Goal: Task Accomplishment & Management: Manage account settings

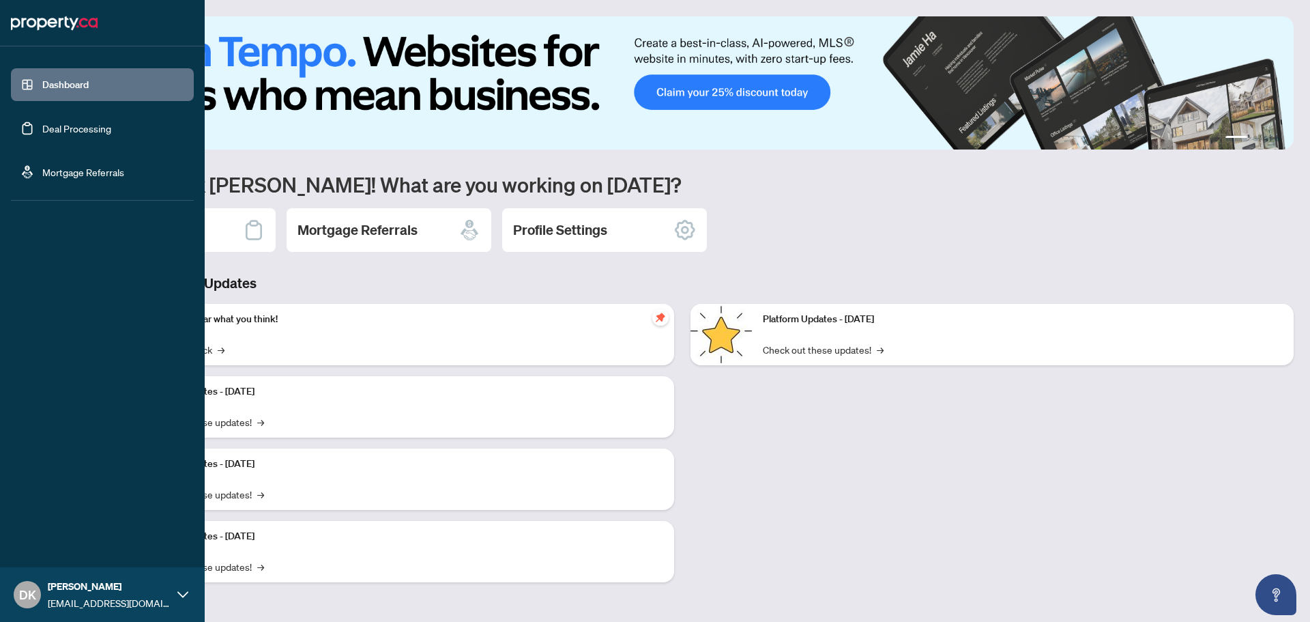
click at [48, 83] on link "Dashboard" at bounding box center [65, 84] width 46 height 12
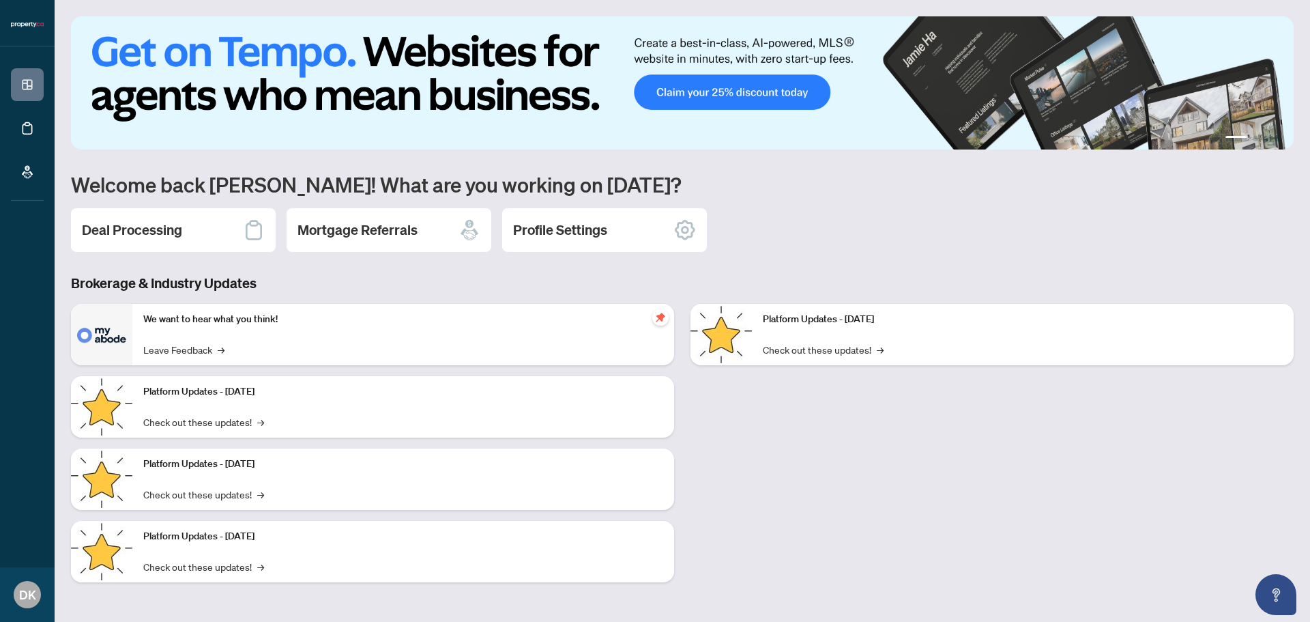
click at [186, 228] on div "Deal Processing" at bounding box center [173, 230] width 205 height 44
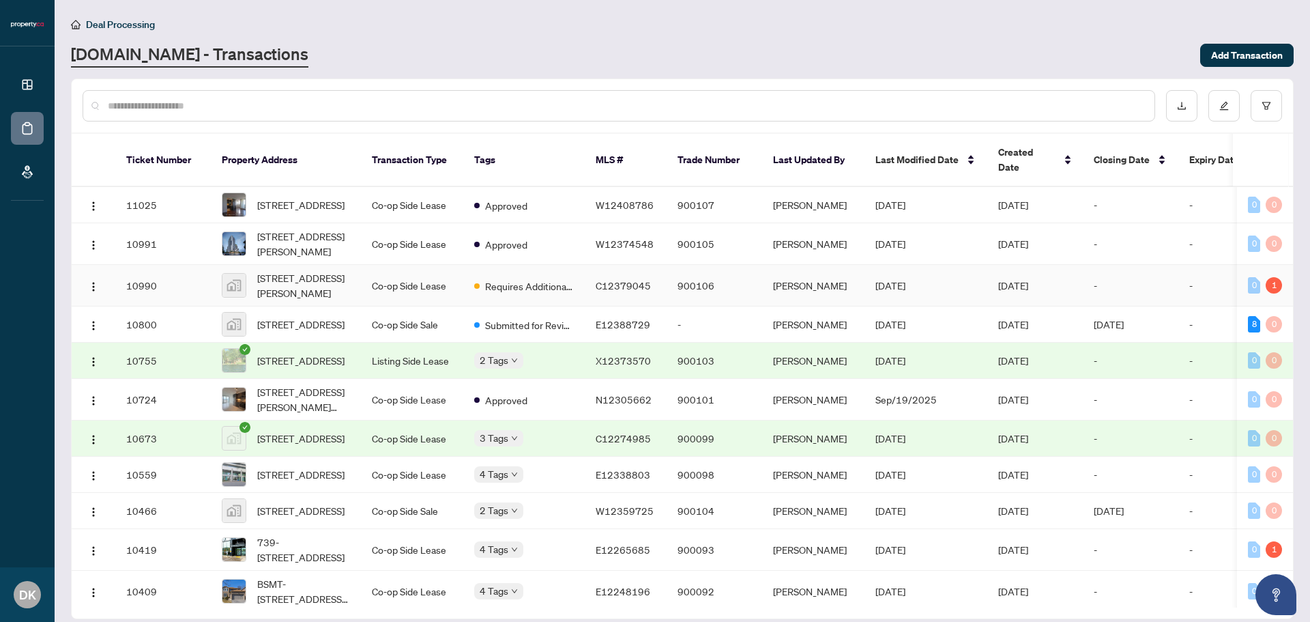
scroll to position [114, 0]
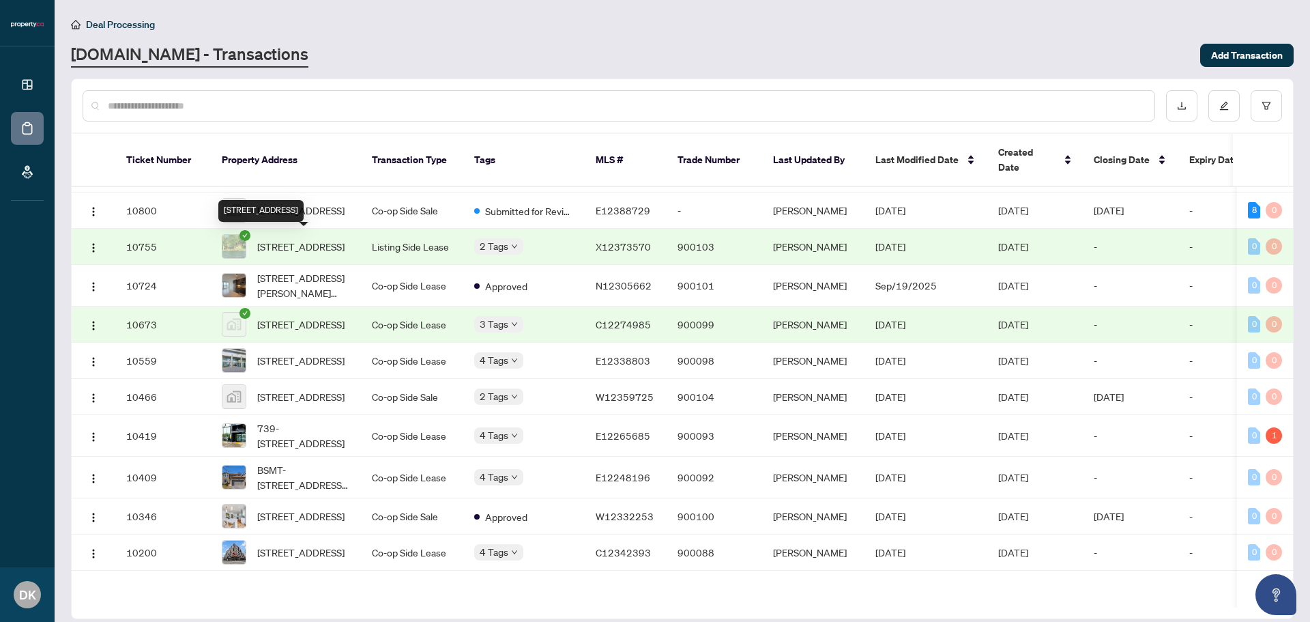
drag, startPoint x: 296, startPoint y: 240, endPoint x: 171, endPoint y: 242, distance: 124.2
click at [171, 242] on td "10755" at bounding box center [163, 247] width 96 height 36
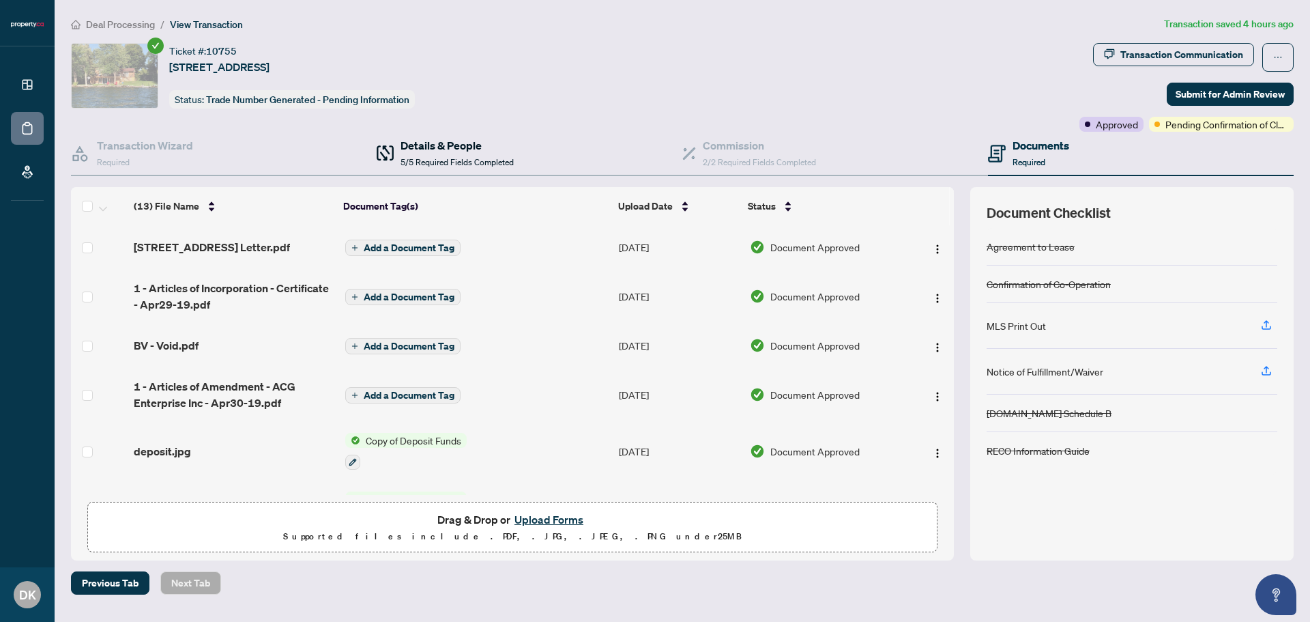
click at [432, 147] on h4 "Details & People" at bounding box center [457, 145] width 113 height 16
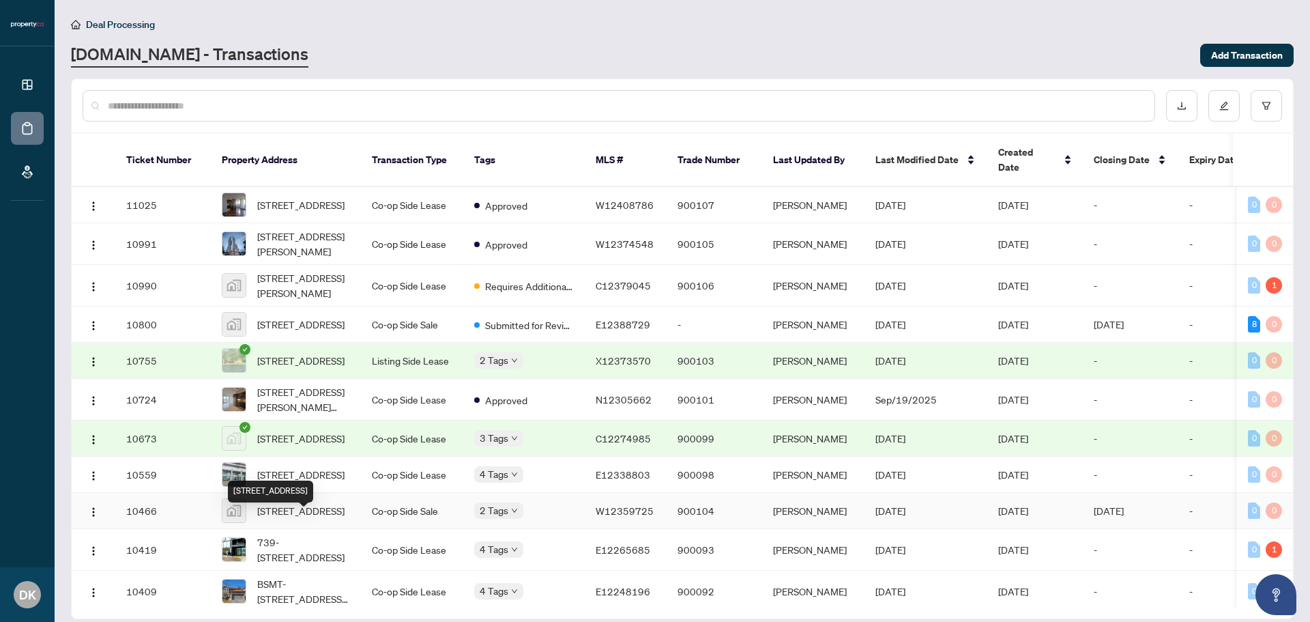
click at [302, 518] on span "[STREET_ADDRESS]" at bounding box center [300, 510] width 87 height 15
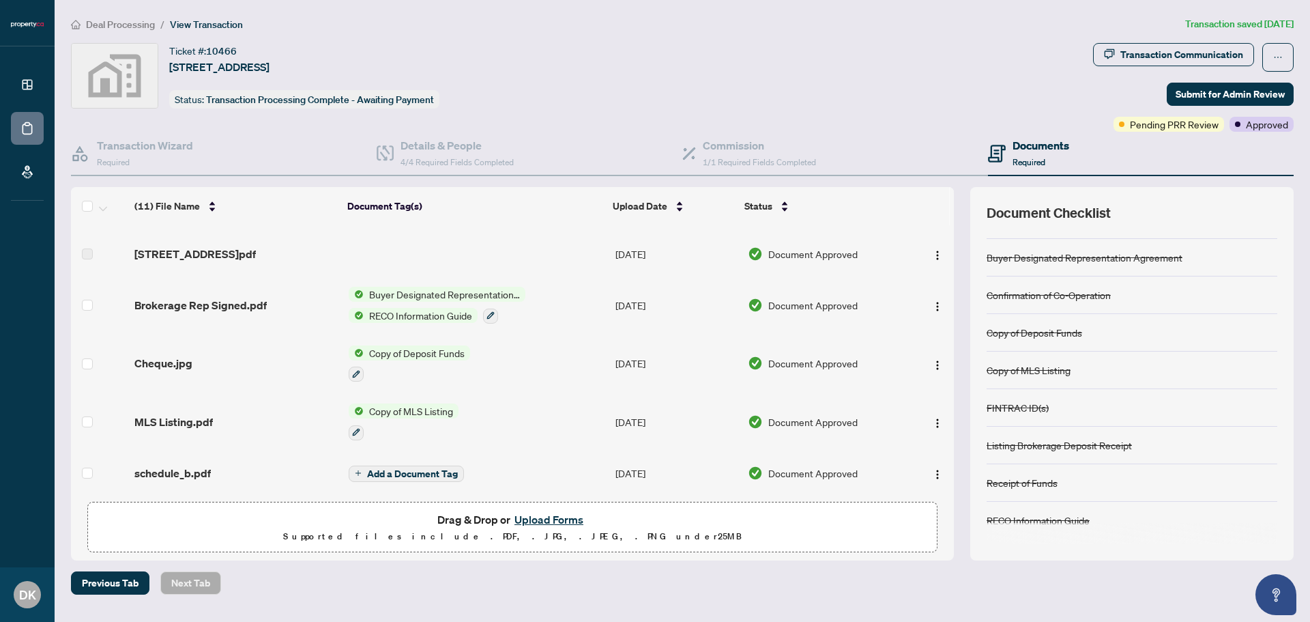
scroll to position [340, 0]
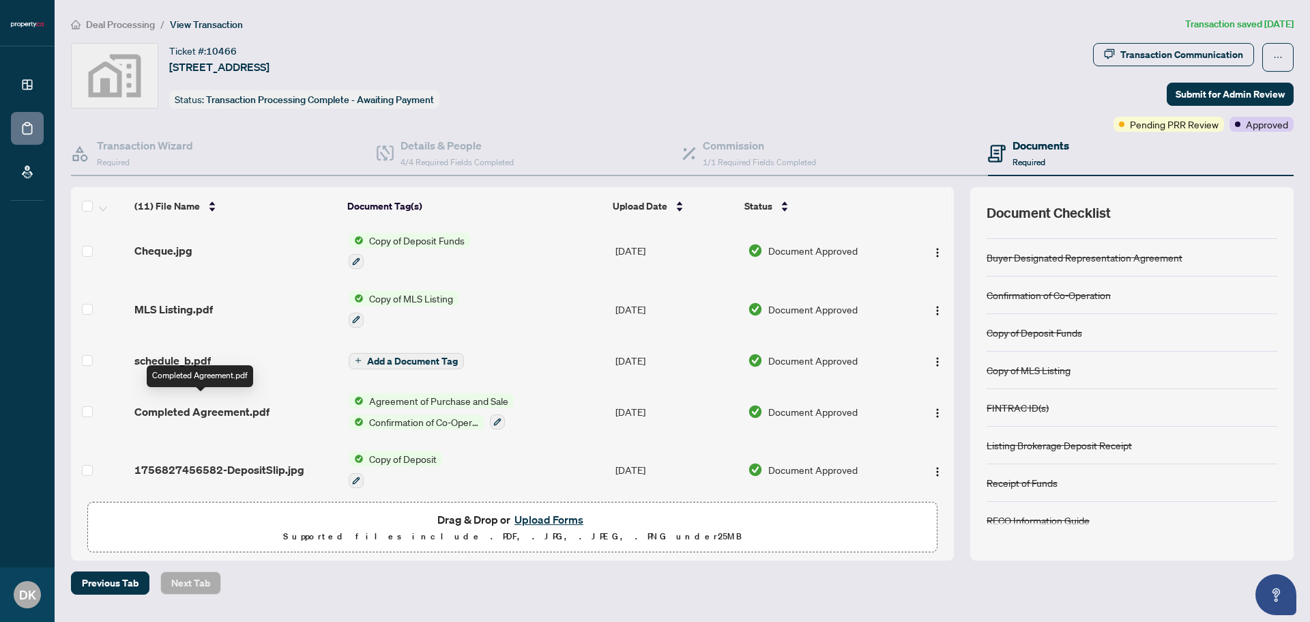
click at [192, 403] on span "Completed Agreement.pdf" at bounding box center [201, 411] width 135 height 16
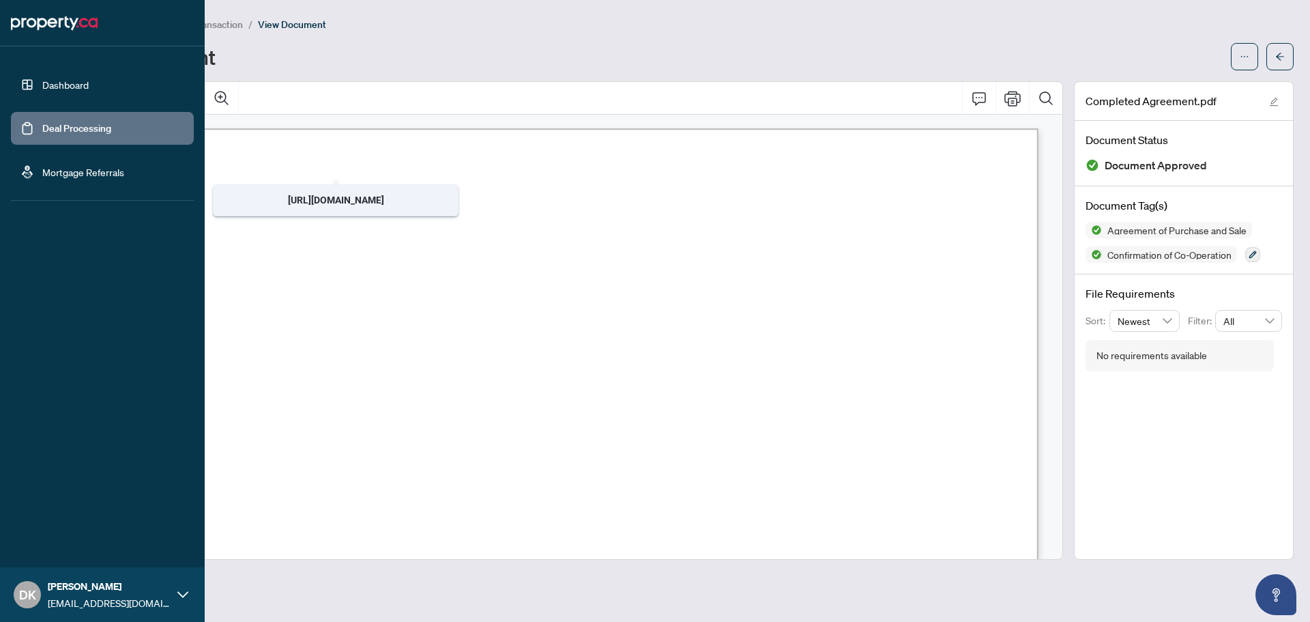
click at [45, 81] on link "Dashboard" at bounding box center [65, 84] width 46 height 12
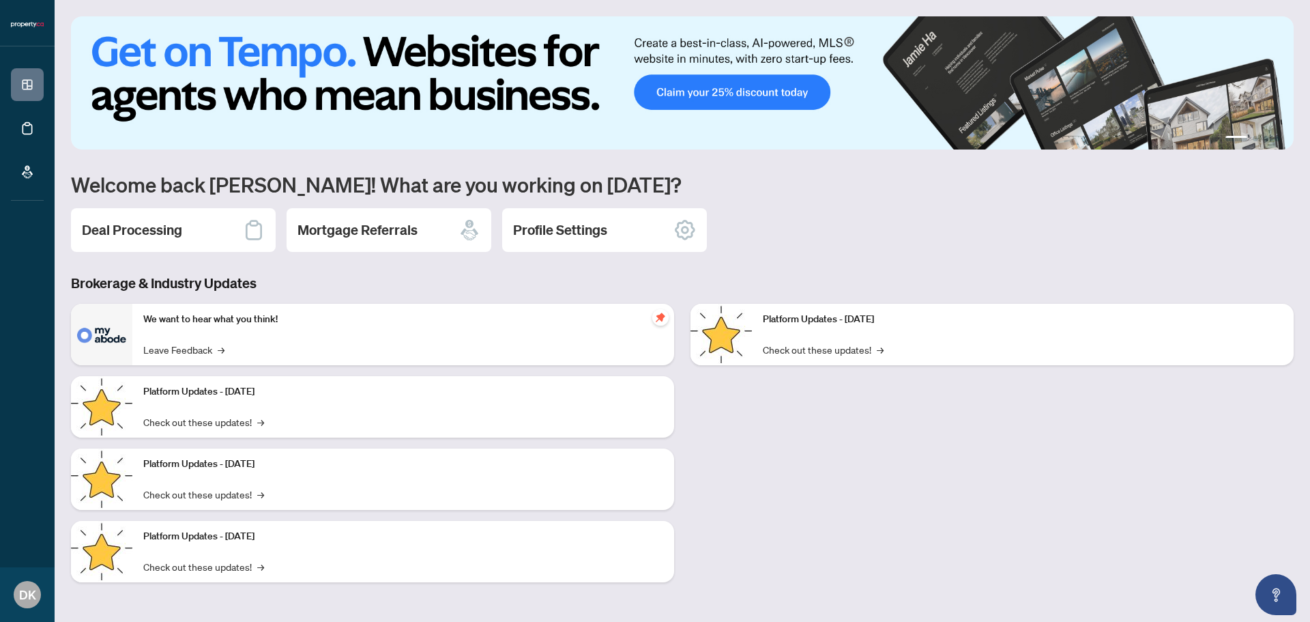
click at [160, 234] on h2 "Deal Processing" at bounding box center [132, 229] width 100 height 19
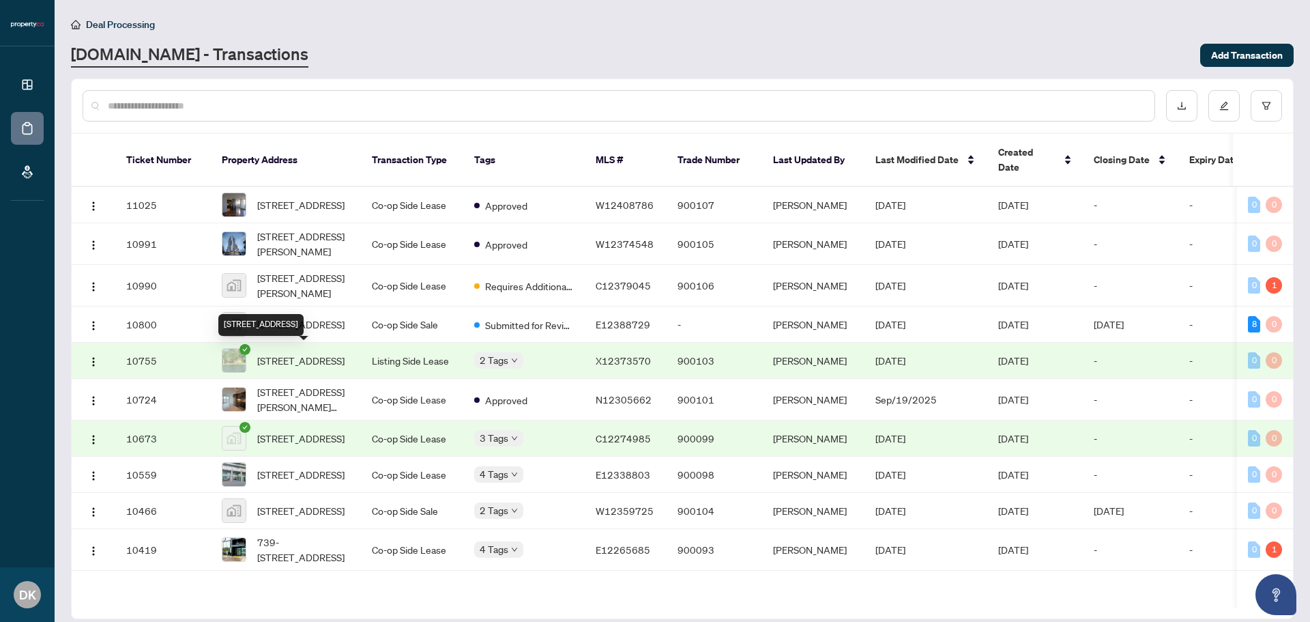
click at [311, 353] on span "[STREET_ADDRESS]" at bounding box center [300, 360] width 87 height 15
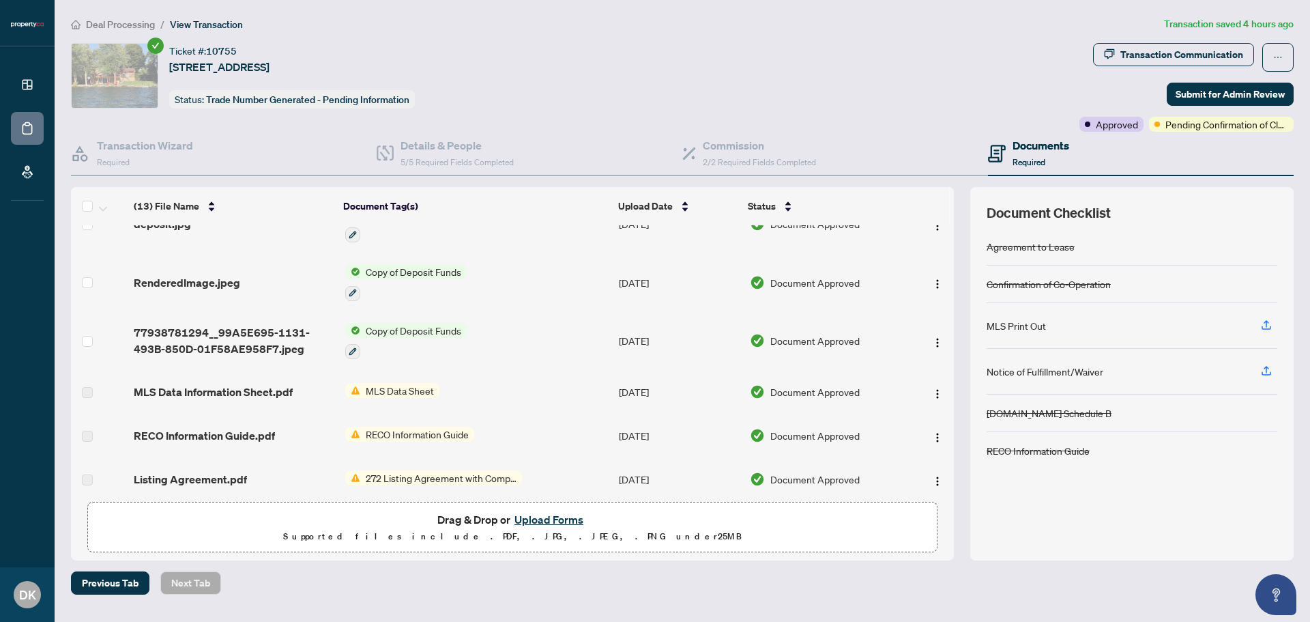
scroll to position [341, 0]
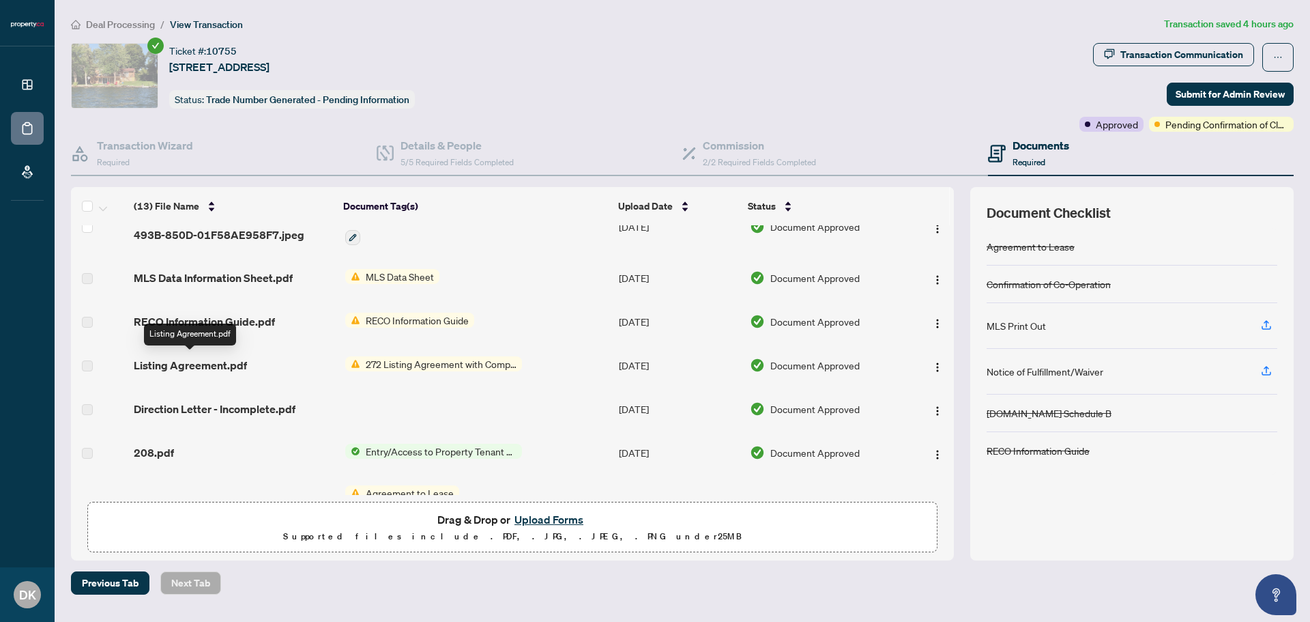
click at [200, 368] on span "Listing Agreement.pdf" at bounding box center [190, 365] width 113 height 16
click at [408, 358] on span "272 Listing Agreement with Company Schedule A" at bounding box center [441, 363] width 162 height 15
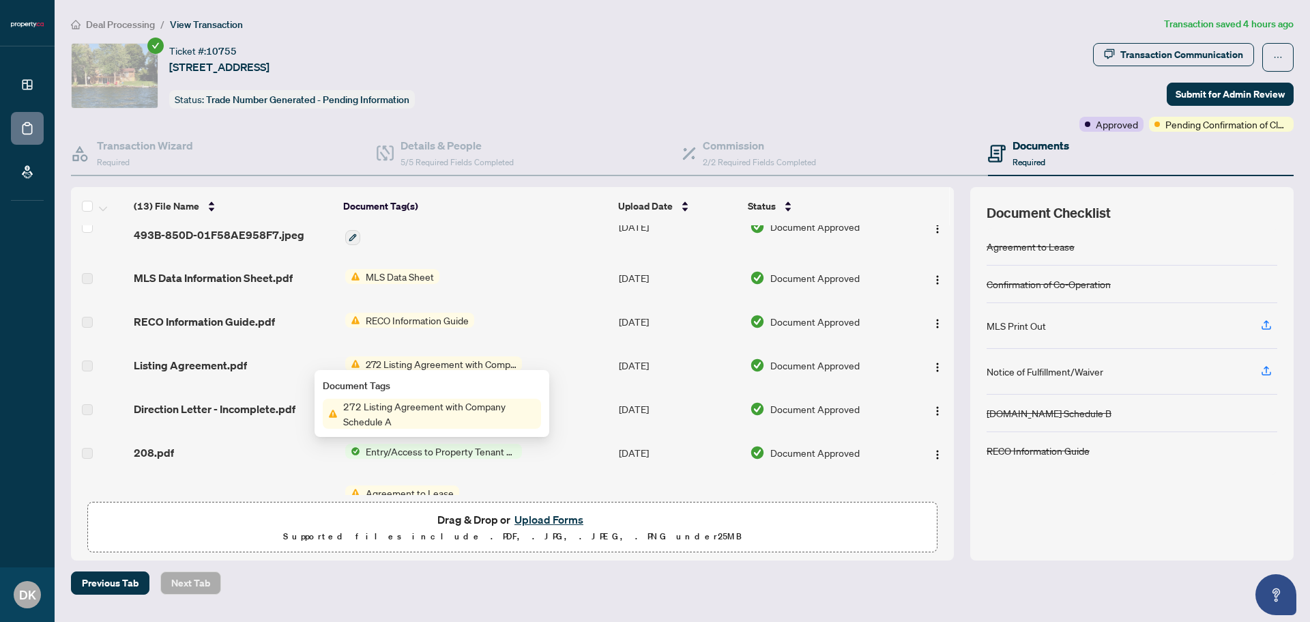
click at [399, 418] on span "272 Listing Agreement with Company Schedule A" at bounding box center [439, 414] width 203 height 30
click at [189, 361] on span "Listing Agreement.pdf" at bounding box center [190, 365] width 113 height 16
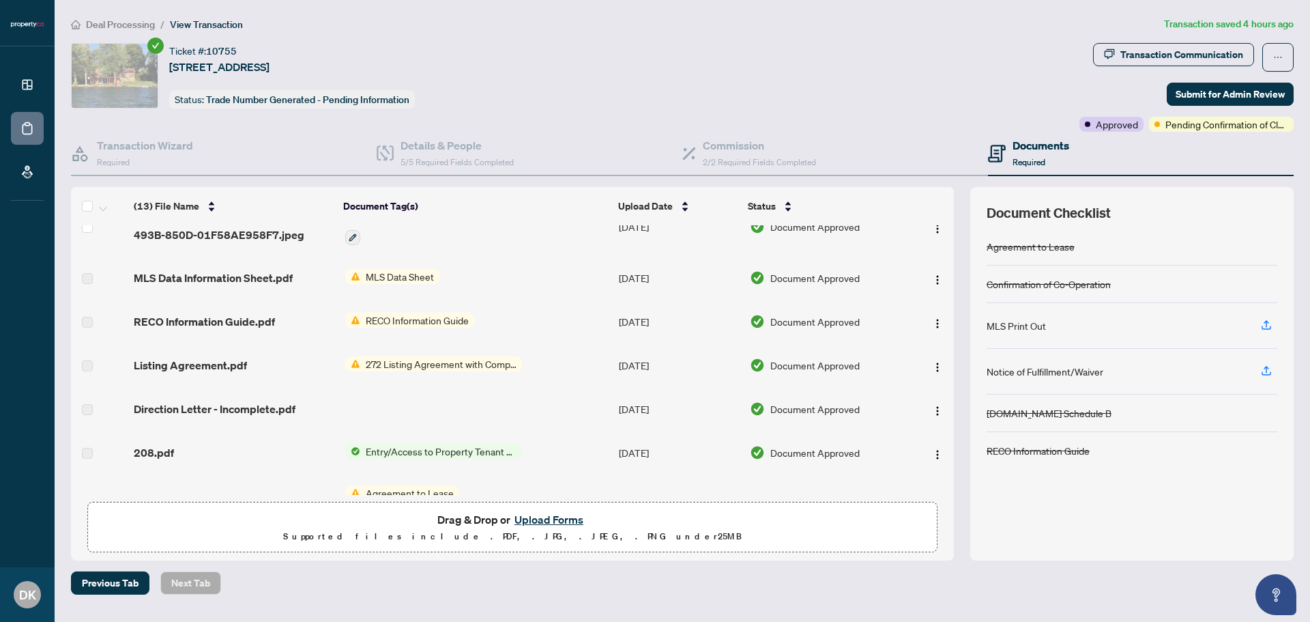
click at [91, 360] on label at bounding box center [87, 365] width 11 height 15
click at [932, 362] on img "button" at bounding box center [937, 367] width 11 height 11
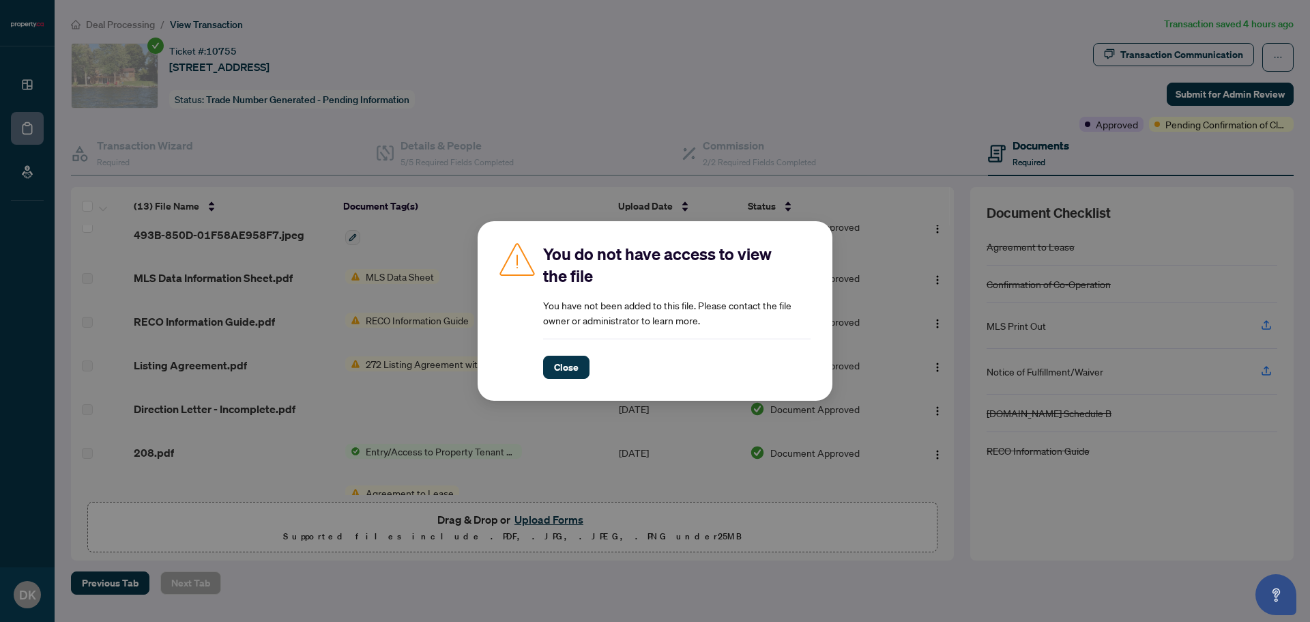
click at [571, 363] on span "Close" at bounding box center [566, 367] width 25 height 22
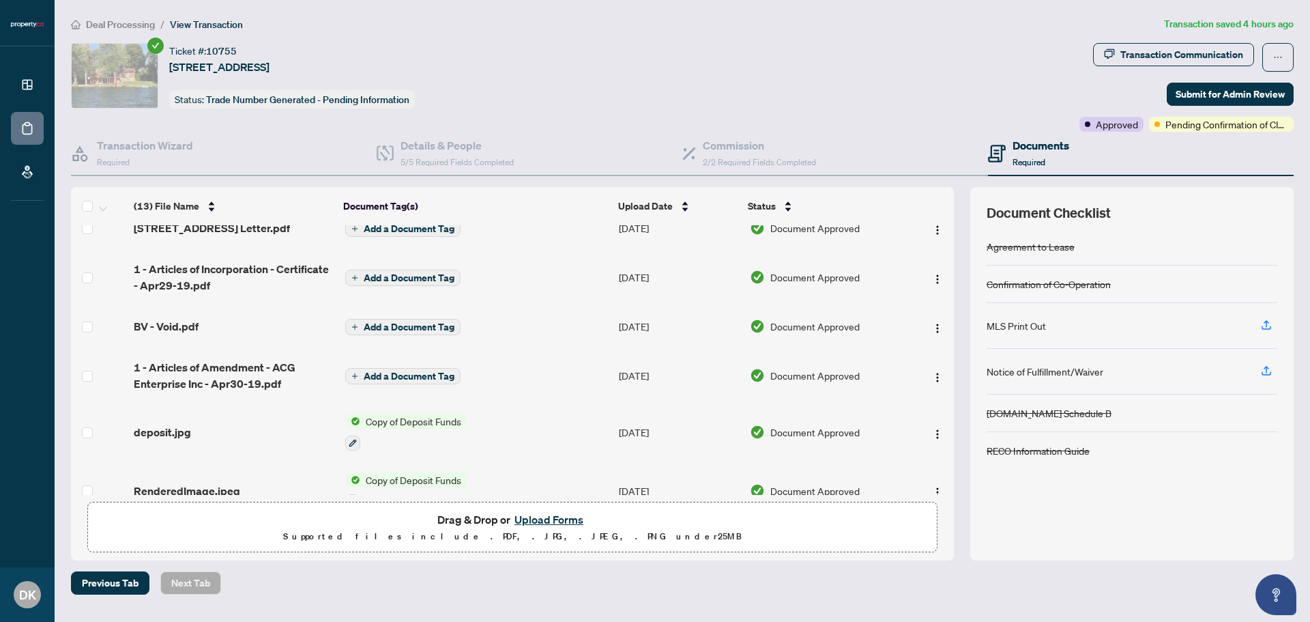
scroll to position [0, 0]
